Goal: Navigation & Orientation: Find specific page/section

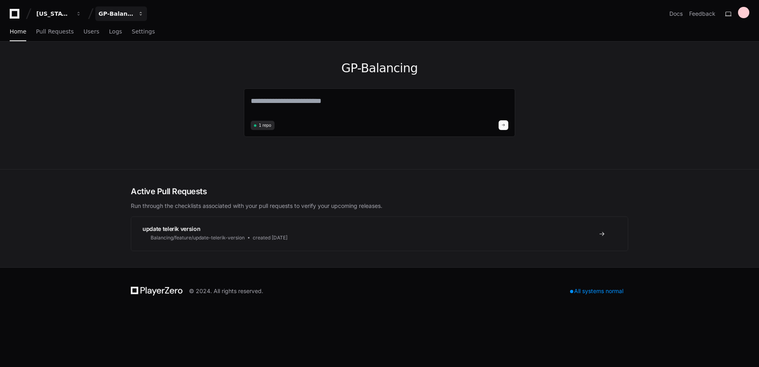
click at [82, 14] on span "button" at bounding box center [79, 14] width 6 height 6
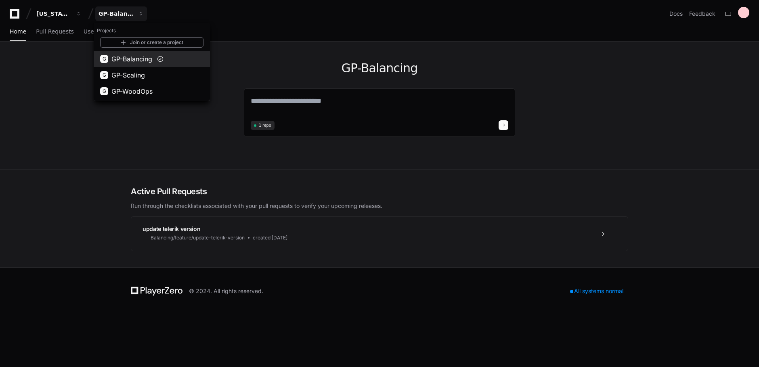
click at [161, 57] on span at bounding box center [160, 59] width 6 height 6
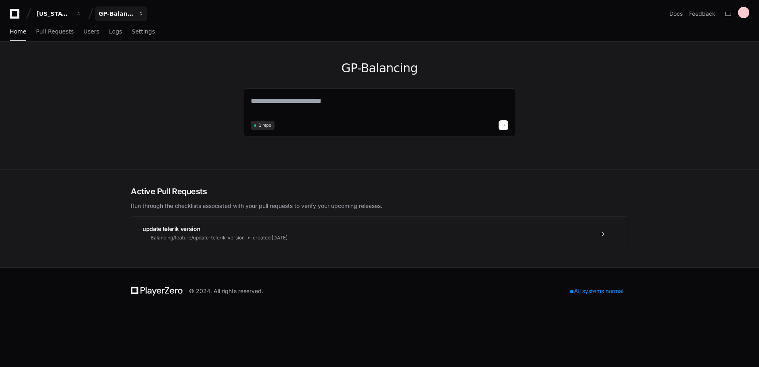
click at [71, 14] on div "GP-Balancing" at bounding box center [53, 14] width 35 height 8
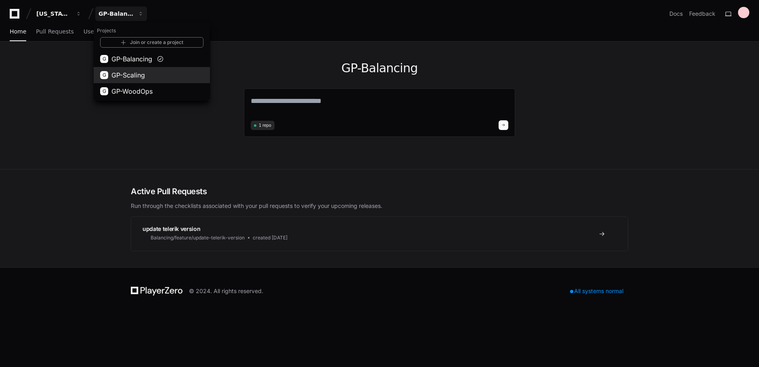
click at [138, 72] on span "GP-Scaling" at bounding box center [127, 75] width 33 height 10
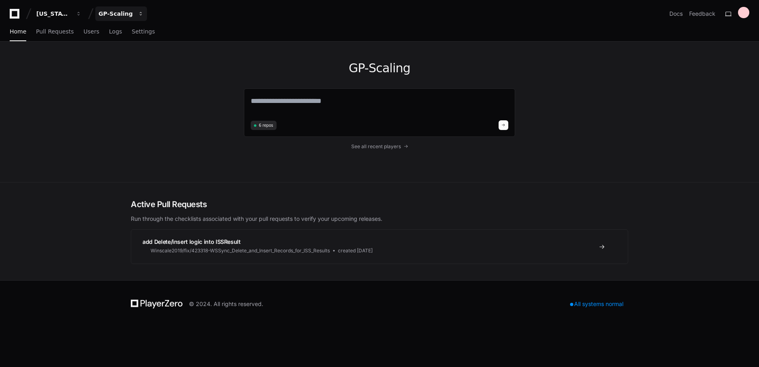
click at [71, 11] on div "GP-Scaling" at bounding box center [53, 14] width 35 height 8
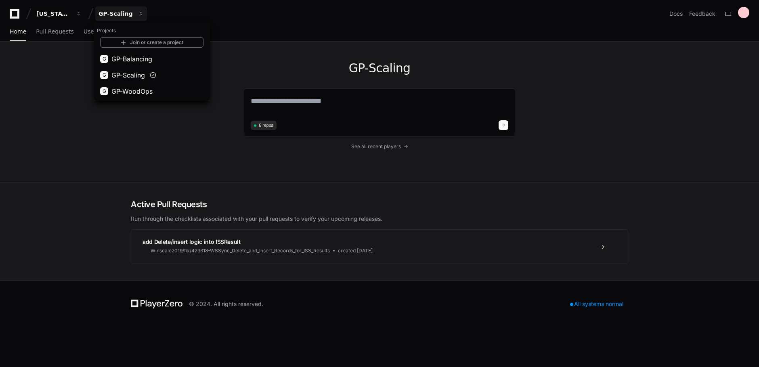
click at [111, 138] on div "GP-Scaling 6 repos See all recent players" at bounding box center [379, 112] width 759 height 141
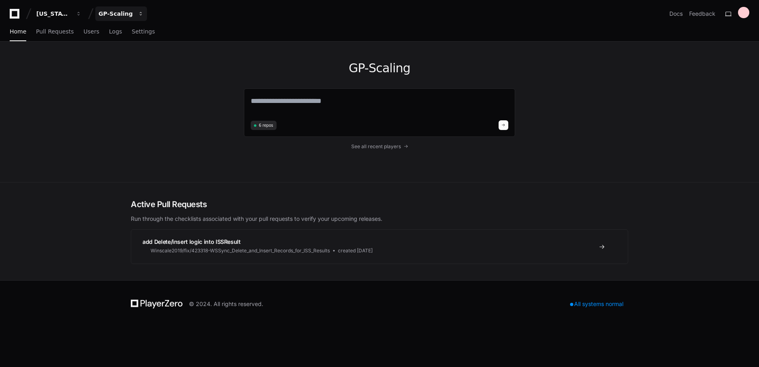
click at [71, 14] on div "GP-Scaling" at bounding box center [53, 14] width 35 height 8
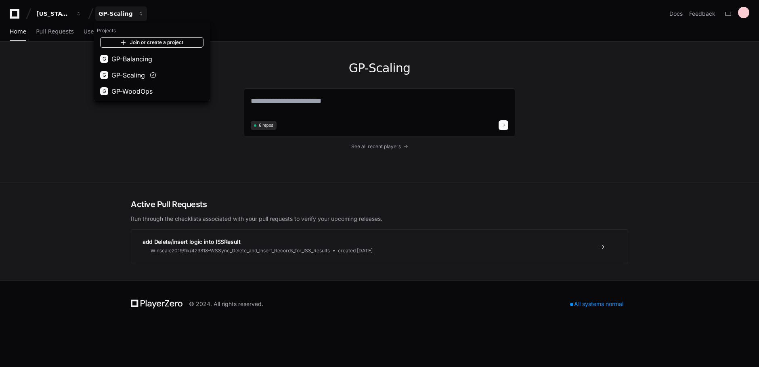
click at [142, 42] on link "Join or create a project" at bounding box center [151, 42] width 103 height 10
